Goal: Information Seeking & Learning: Learn about a topic

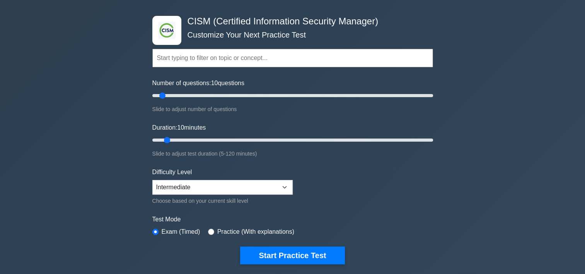
scroll to position [39, 0]
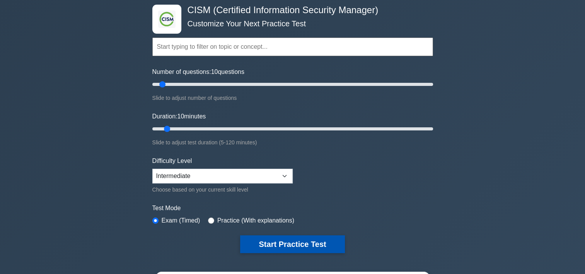
click at [293, 242] on button "Start Practice Test" at bounding box center [292, 244] width 104 height 18
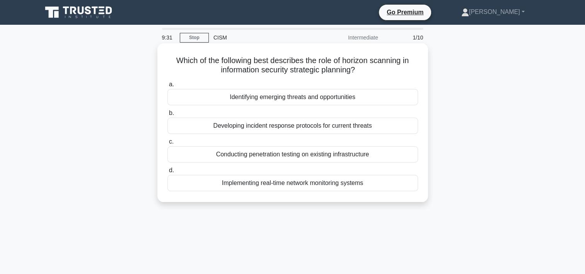
click at [311, 99] on div "Identifying emerging threats and opportunities" at bounding box center [292, 97] width 250 height 16
click at [167, 87] on input "a. Identifying emerging threats and opportunities" at bounding box center [167, 84] width 0 height 5
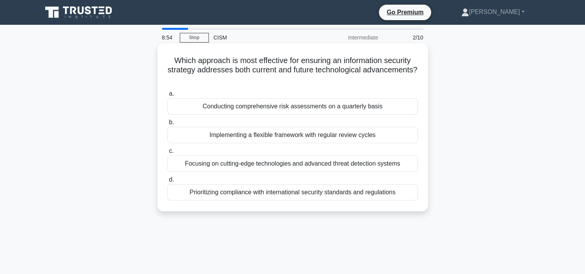
click at [260, 164] on div "Focusing on cutting-edge technologies and advanced threat detection systems" at bounding box center [292, 163] width 250 height 16
click at [167, 153] on input "c. Focusing on cutting-edge technologies and advanced threat detection systems" at bounding box center [167, 150] width 0 height 5
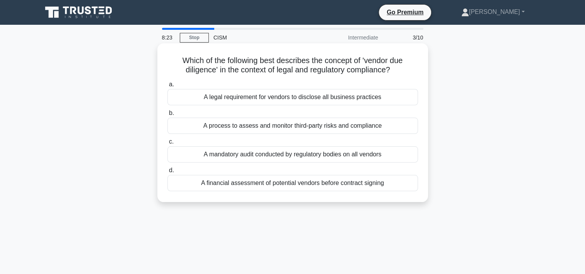
click at [317, 128] on div "A process to assess and monitor third-party risks and compliance" at bounding box center [292, 125] width 250 height 16
click at [167, 116] on input "b. A process to assess and monitor third-party risks and compliance" at bounding box center [167, 113] width 0 height 5
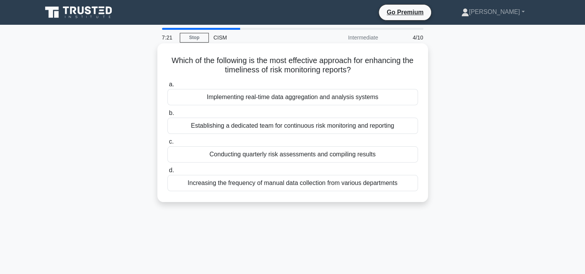
click at [286, 98] on div "Implementing real-time data aggregation and analysis systems" at bounding box center [292, 97] width 250 height 16
click at [167, 87] on input "a. Implementing real-time data aggregation and analysis systems" at bounding box center [167, 84] width 0 height 5
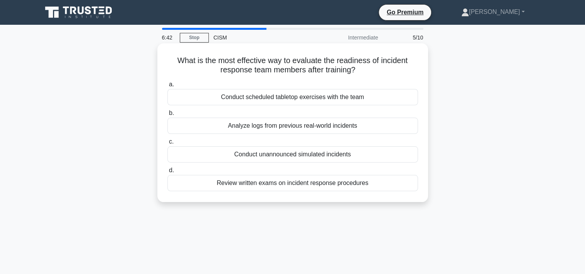
click at [301, 156] on div "Conduct unannounced simulated incidents" at bounding box center [292, 154] width 250 height 16
click at [167, 144] on input "c. Conduct unannounced simulated incidents" at bounding box center [167, 141] width 0 height 5
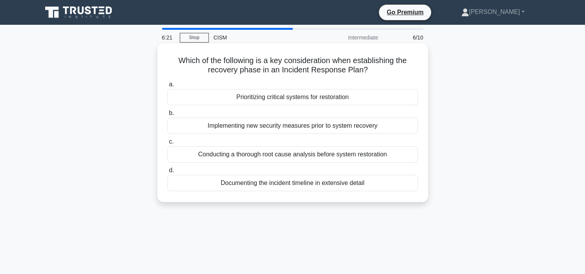
click at [313, 99] on div "Prioritizing critical systems for restoration" at bounding box center [292, 97] width 250 height 16
click at [167, 87] on input "a. Prioritizing critical systems for restoration" at bounding box center [167, 84] width 0 height 5
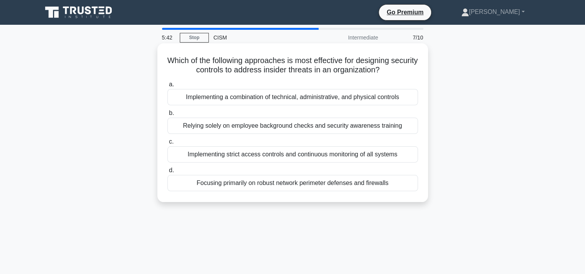
click at [278, 157] on div "Implementing strict access controls and continuous monitoring of all systems" at bounding box center [292, 154] width 250 height 16
click at [167, 144] on input "c. Implementing strict access controls and continuous monitoring of all systems" at bounding box center [167, 141] width 0 height 5
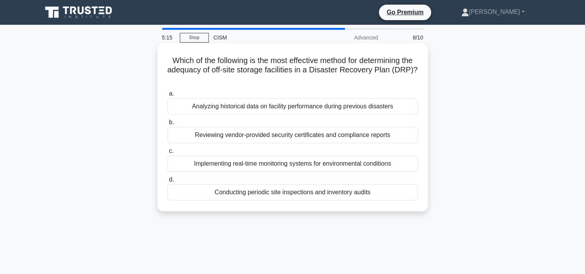
click at [284, 196] on div "Conducting periodic site inspections and inventory audits" at bounding box center [292, 192] width 250 height 16
click at [167, 182] on input "d. Conducting periodic site inspections and inventory audits" at bounding box center [167, 179] width 0 height 5
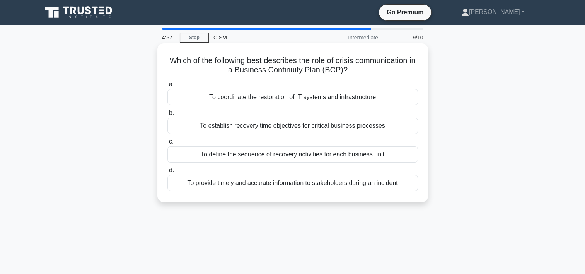
click at [306, 185] on div "To provide timely and accurate information to stakeholders during an incident" at bounding box center [292, 183] width 250 height 16
click at [167, 173] on input "d. To provide timely and accurate information to stakeholders during an incident" at bounding box center [167, 170] width 0 height 5
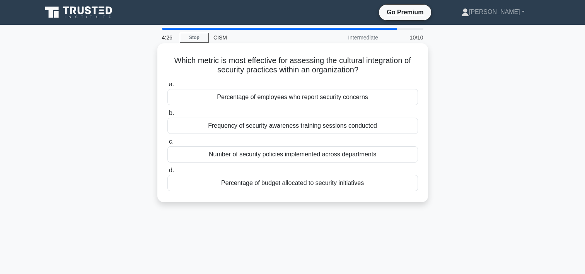
click at [300, 128] on div "Frequency of security awareness training sessions conducted" at bounding box center [292, 125] width 250 height 16
drag, startPoint x: 300, startPoint y: 128, endPoint x: 247, endPoint y: 128, distance: 53.0
click at [247, 128] on div "Frequency of security awareness training sessions conducted" at bounding box center [292, 125] width 250 height 16
click at [167, 116] on input "b. Frequency of security awareness training sessions conducted" at bounding box center [167, 113] width 0 height 5
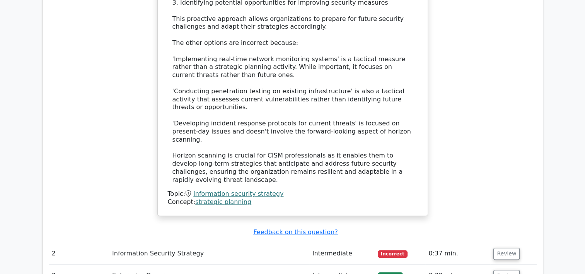
scroll to position [966, 0]
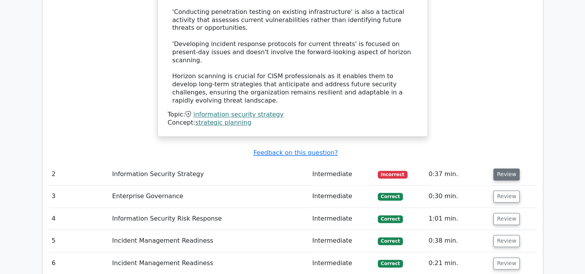
click at [499, 168] on button "Review" at bounding box center [506, 174] width 26 height 12
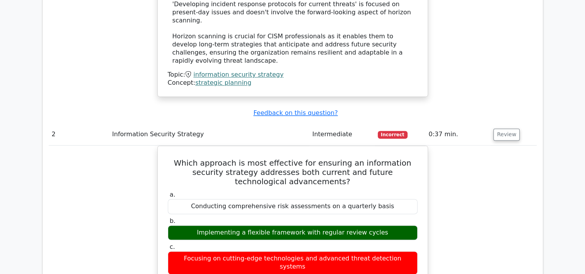
scroll to position [1005, 0]
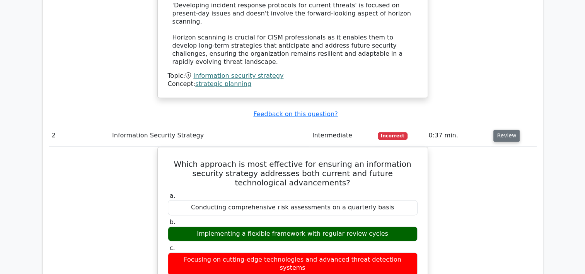
click at [513, 129] on button "Review" at bounding box center [506, 135] width 26 height 12
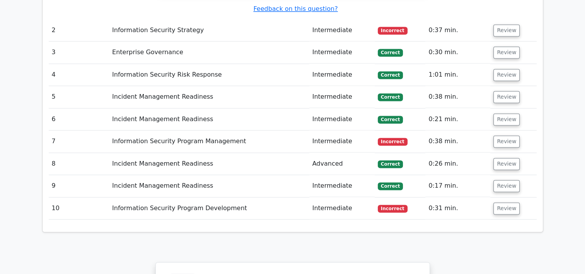
scroll to position [1121, 0]
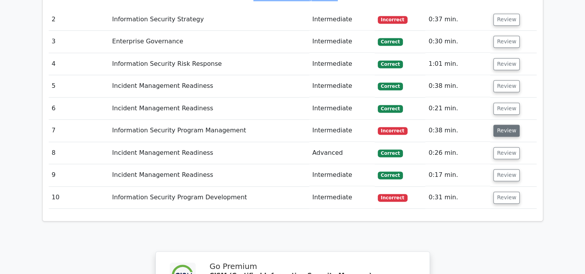
click at [513, 124] on button "Review" at bounding box center [506, 130] width 26 height 12
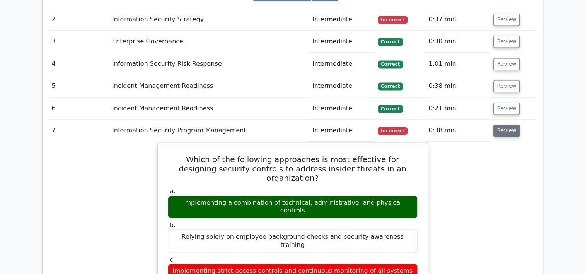
click at [507, 124] on button "Review" at bounding box center [506, 130] width 26 height 12
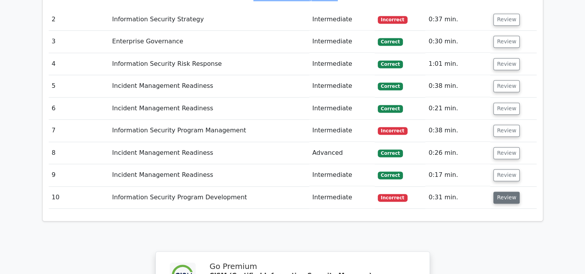
click at [511, 191] on button "Review" at bounding box center [506, 197] width 26 height 12
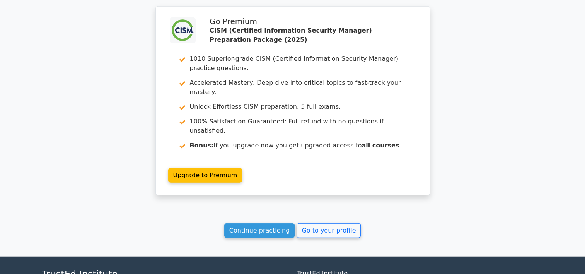
scroll to position [1855, 0]
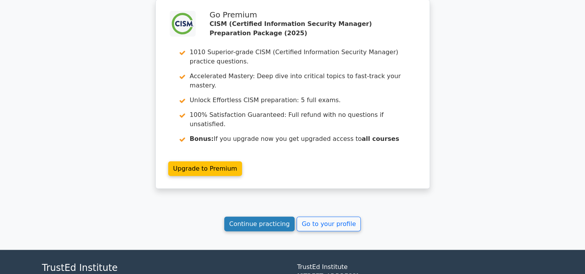
click at [261, 216] on link "Continue practicing" at bounding box center [259, 223] width 71 height 15
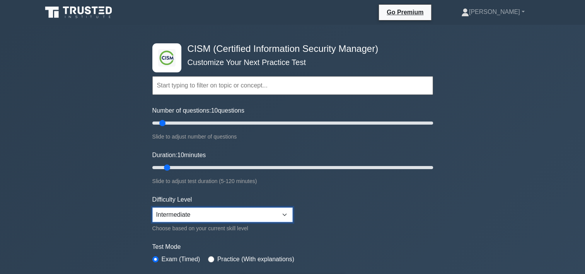
click at [288, 215] on select "Beginner Intermediate Expert" at bounding box center [222, 214] width 140 height 15
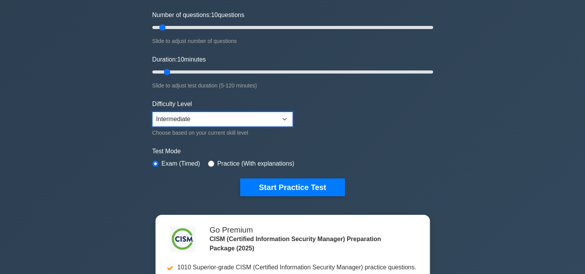
scroll to position [39, 0]
